Goal: Task Accomplishment & Management: Use online tool/utility

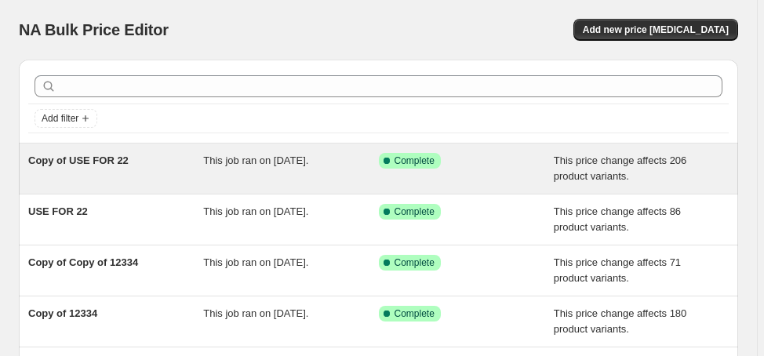
click at [109, 158] on span "Copy of USE FOR 22" at bounding box center [78, 160] width 100 height 12
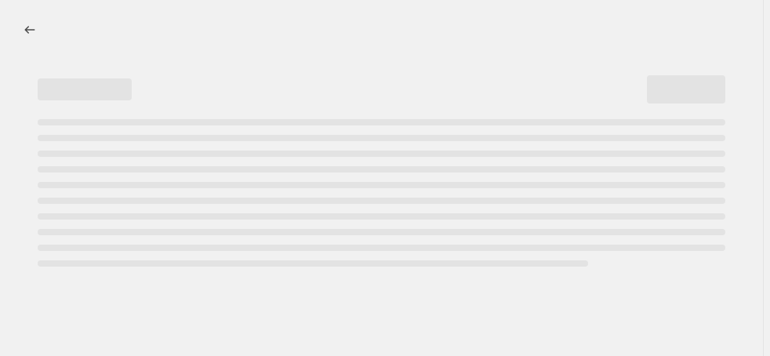
select select "margin"
select select "no_change"
select select "product_status"
select select "draft"
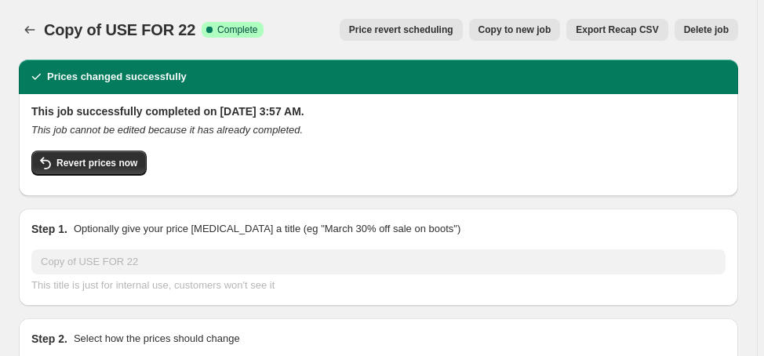
click at [691, 33] on span "Delete job" at bounding box center [706, 30] width 45 height 13
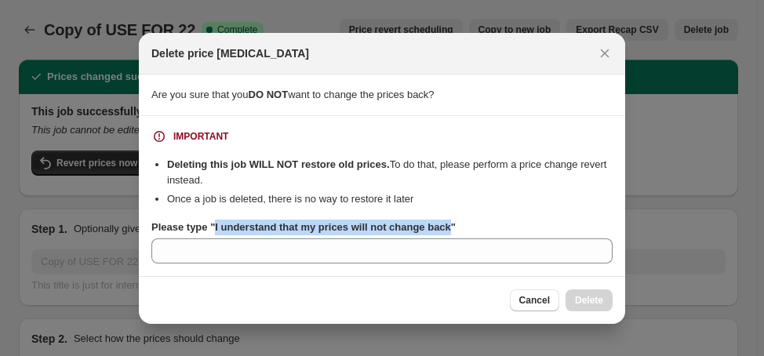
drag, startPoint x: 447, startPoint y: 229, endPoint x: 213, endPoint y: 224, distance: 233.7
click at [213, 224] on b "Please type "I understand that my prices will not change back"" at bounding box center [303, 227] width 304 height 12
copy b "I understand that my prices will not change back"
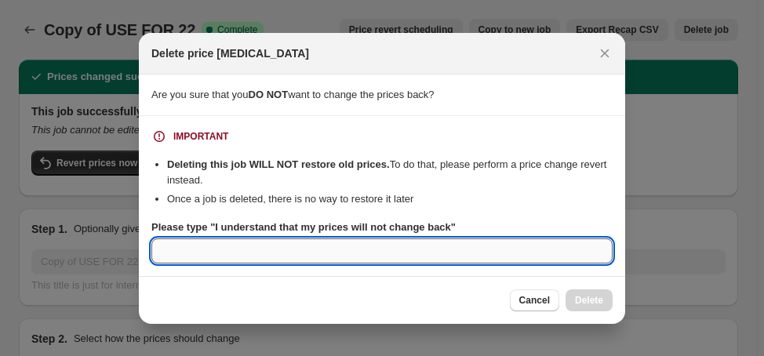
paste input "I understand that my prices will not change back"
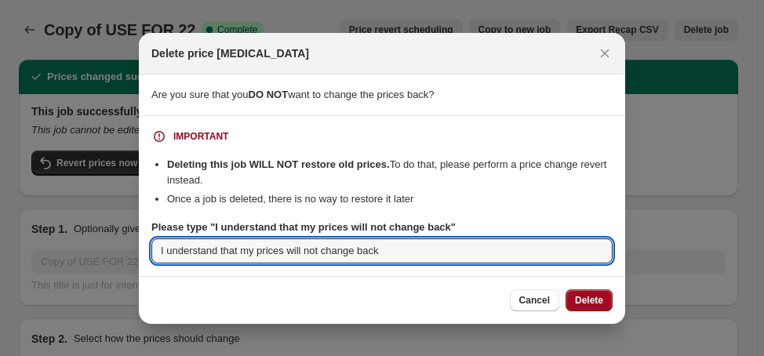
type input "I understand that my prices will not change back"
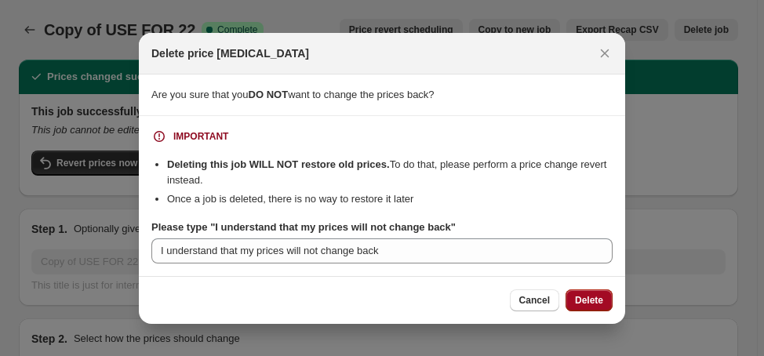
click at [577, 304] on span "Delete" at bounding box center [589, 300] width 28 height 13
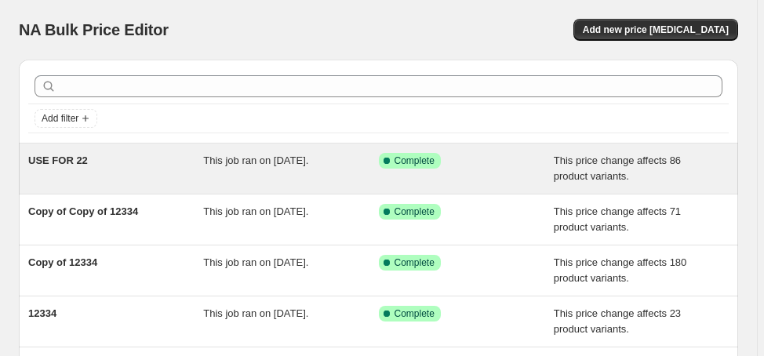
click at [74, 158] on span "USE FOR 22" at bounding box center [58, 160] width 60 height 12
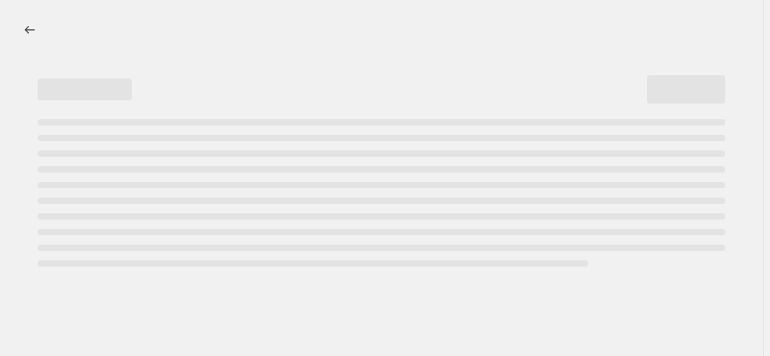
select select "margin"
select select "no_change"
select select "product_status"
select select "draft"
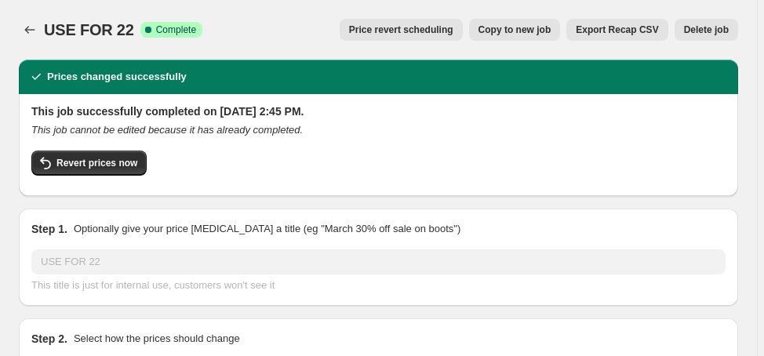
click at [538, 33] on span "Copy to new job" at bounding box center [514, 30] width 73 height 13
select select "margin"
select select "no_change"
select select "product_status"
select select "draft"
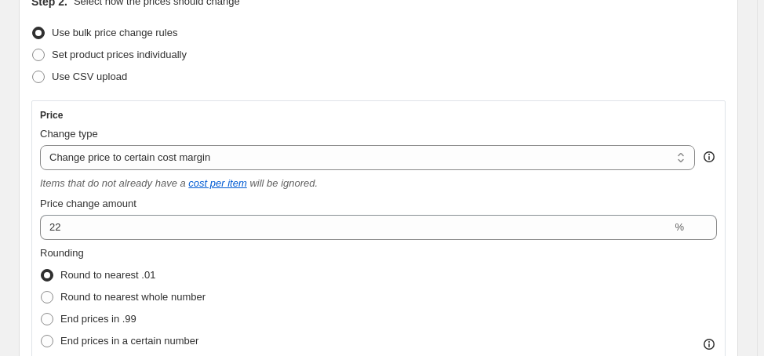
scroll to position [251, 0]
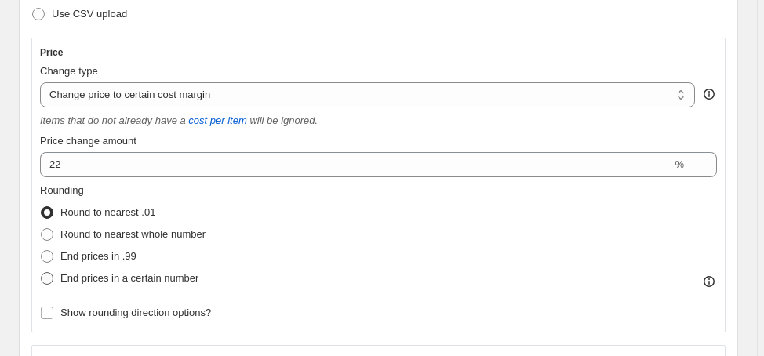
click at [129, 284] on span "End prices in a certain number" at bounding box center [129, 278] width 138 height 12
click at [42, 273] on input "End prices in a certain number" at bounding box center [41, 272] width 1 height 1
radio input "true"
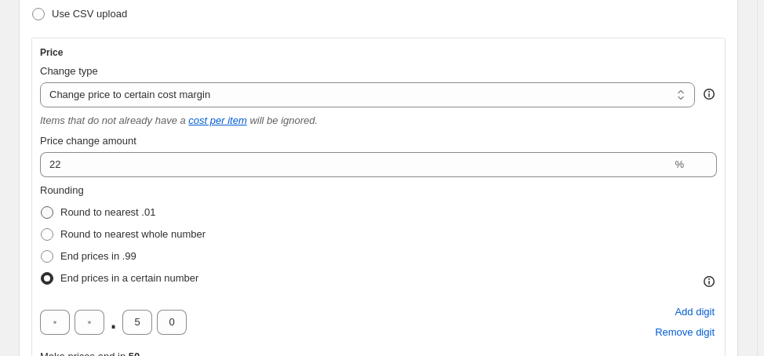
click at [135, 210] on span "Round to nearest .01" at bounding box center [107, 212] width 95 height 12
click at [42, 207] on input "Round to nearest .01" at bounding box center [41, 206] width 1 height 1
radio input "true"
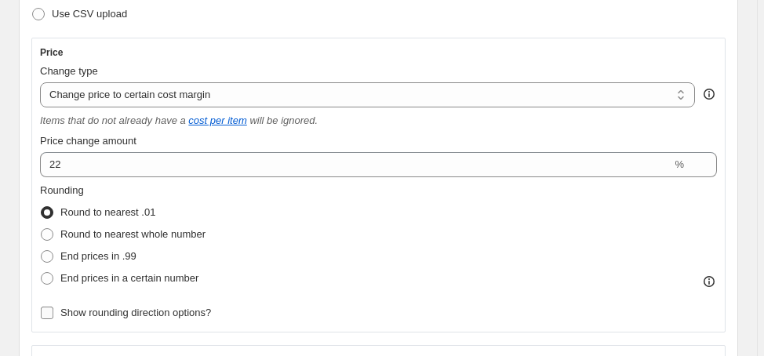
click at [158, 312] on span "Show rounding direction options?" at bounding box center [135, 313] width 151 height 12
click at [53, 312] on input "Show rounding direction options?" at bounding box center [47, 313] width 13 height 13
checkbox input "true"
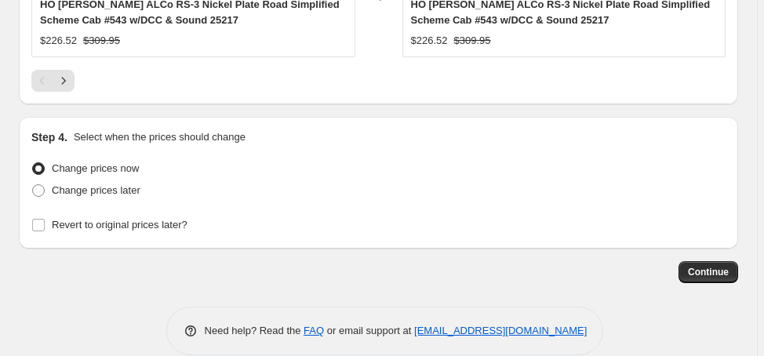
scroll to position [1950, 0]
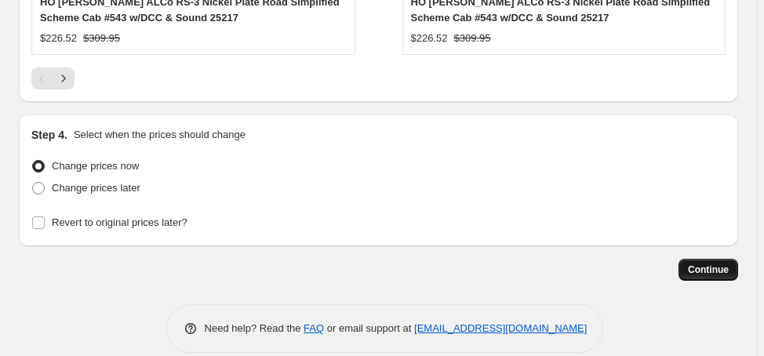
click at [694, 259] on button "Continue" at bounding box center [708, 270] width 60 height 22
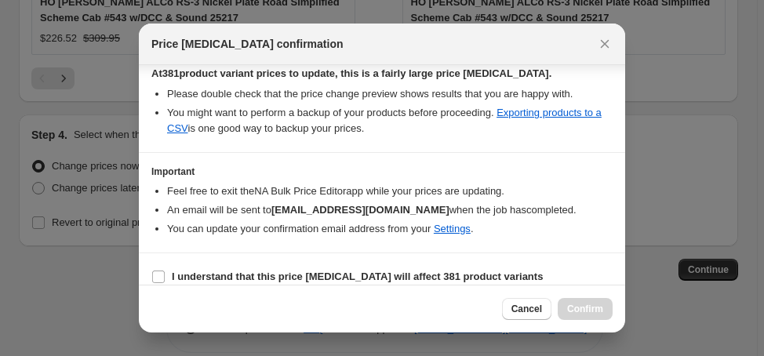
scroll to position [292, 0]
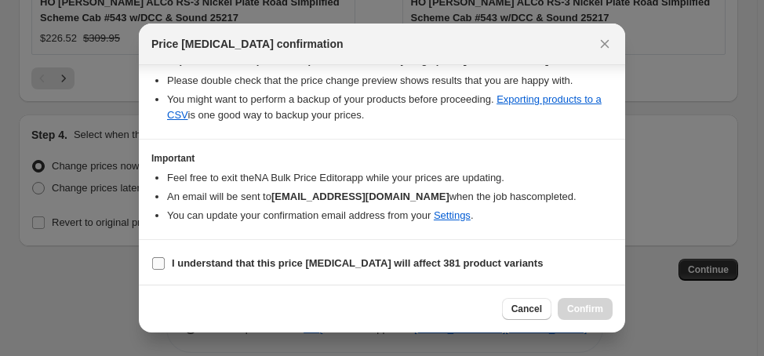
click at [442, 263] on b "I understand that this price [MEDICAL_DATA] will affect 381 product variants" at bounding box center [357, 263] width 371 height 12
click at [165, 263] on input "I understand that this price [MEDICAL_DATA] will affect 381 product variants" at bounding box center [158, 263] width 13 height 13
checkbox input "true"
click at [587, 309] on span "Confirm" at bounding box center [585, 309] width 36 height 13
